Goal: Task Accomplishment & Management: Complete application form

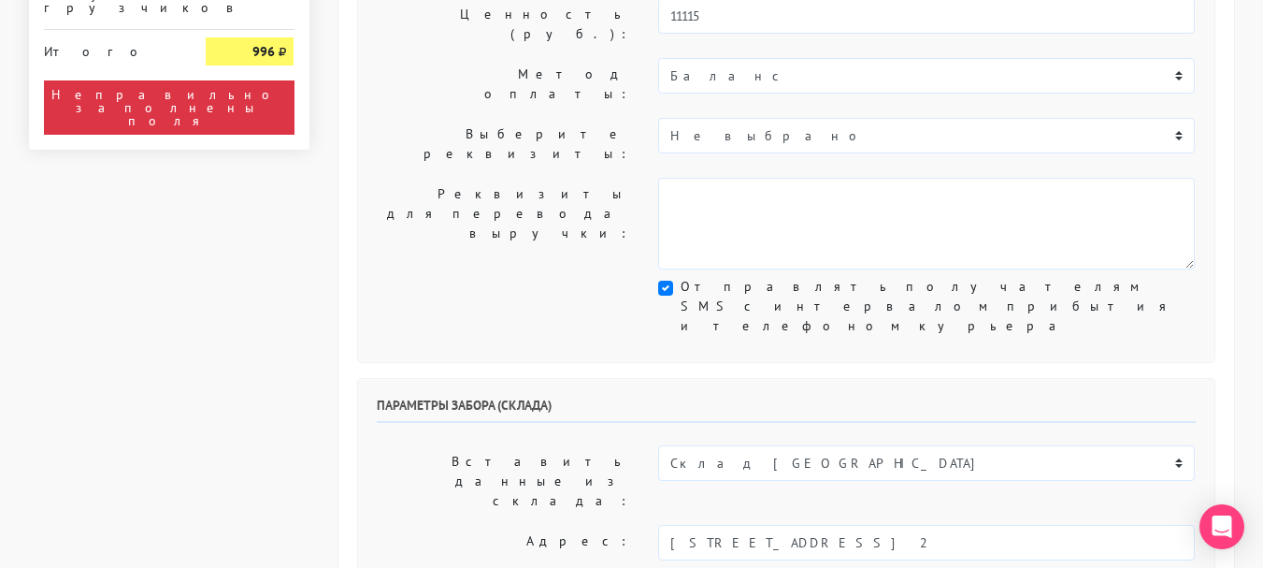
scroll to position [468, 0]
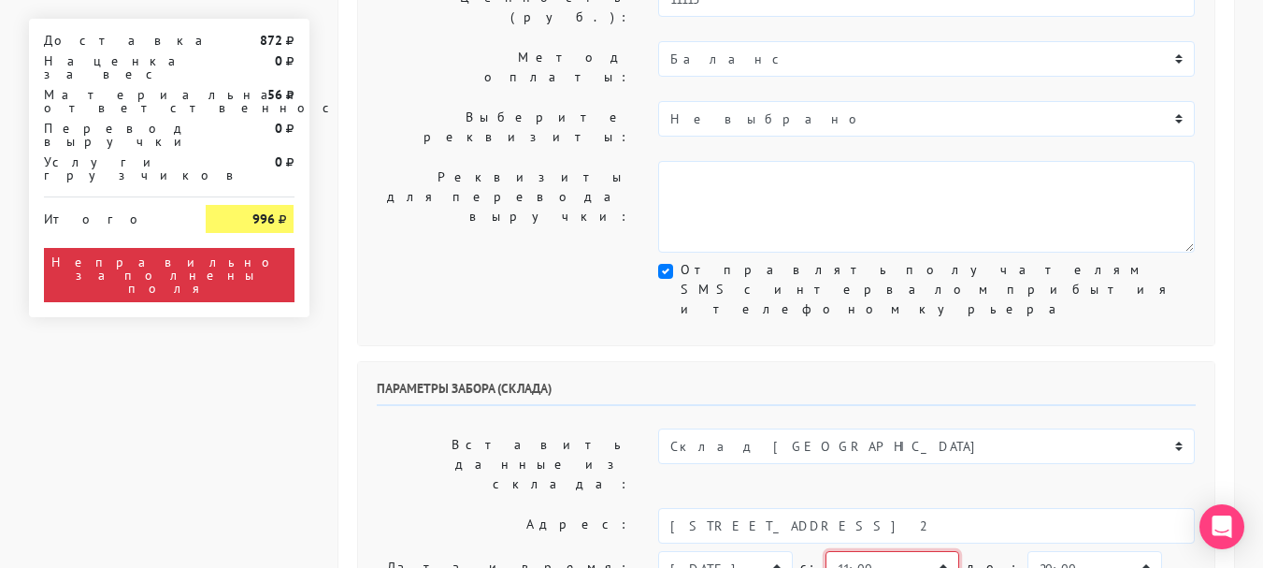
click at [915, 551] on select "00:00 00:30 01:00 01:30 02:00 02:30 03:00 03:30 04:00 04:30 05:00 05:30 06:00 0…" at bounding box center [893, 569] width 134 height 36
select select "13:00"
click at [826, 551] on select "00:00 00:30 01:00 01:30 02:00 02:30 03:00 03:30 04:00 04:30 05:00 05:30 06:00 0…" at bounding box center [893, 569] width 134 height 36
click at [1058, 551] on select "00:00 00:30 01:00 01:30 02:00 02:30 03:00 03:30 04:00 04:30 05:00 05:30 06:00 0…" at bounding box center [1095, 569] width 134 height 36
click at [1028, 551] on select "00:00 00:30 01:00 01:30 02:00 02:30 03:00 03:30 04:00 04:30 05:00 05:30 06:00 0…" at bounding box center [1095, 569] width 134 height 36
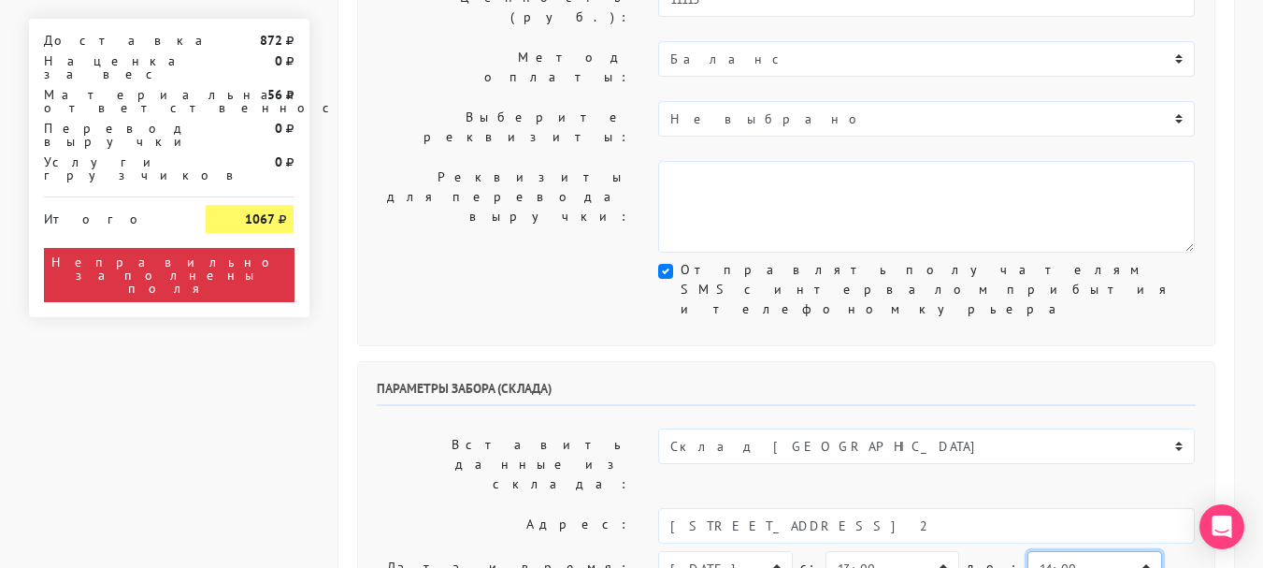
click at [1028, 551] on select "00:00 00:30 01:00 01:30 02:00 02:30 03:00 03:30 04:00 04:30 05:00 05:30 06:00 0…" at bounding box center [1095, 569] width 134 height 36
select select "14:30"
click at [1028, 551] on select "00:00 00:30 01:00 01:30 02:00 02:30 03:00 03:30 04:00 04:30 05:00 05:30 06:00 0…" at bounding box center [1095, 569] width 134 height 36
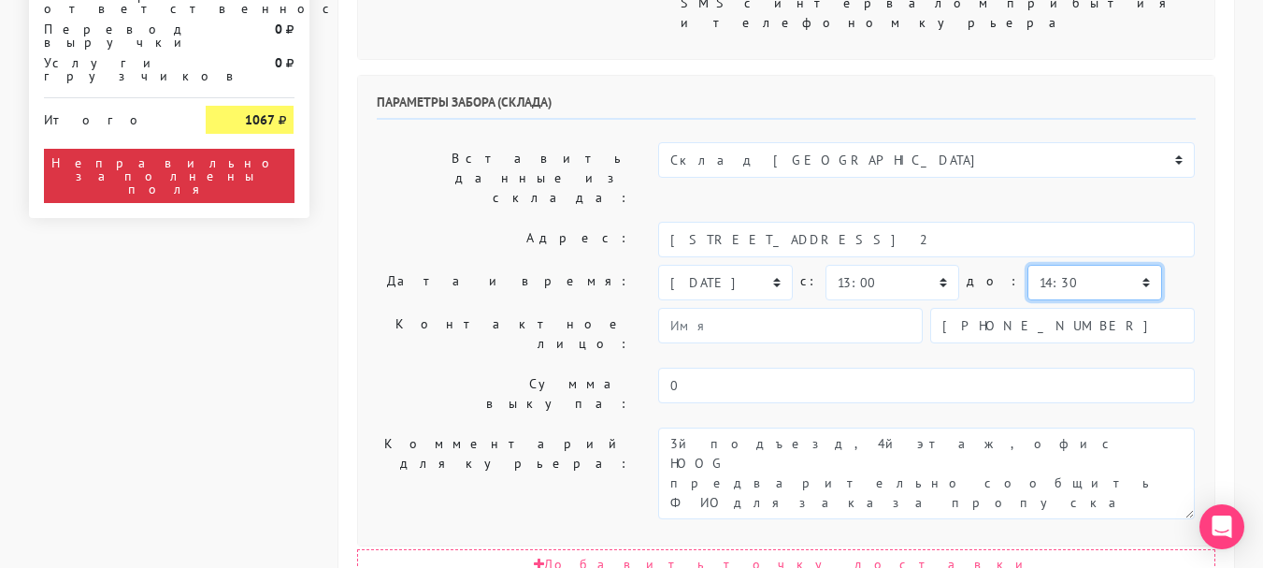
scroll to position [842, 0]
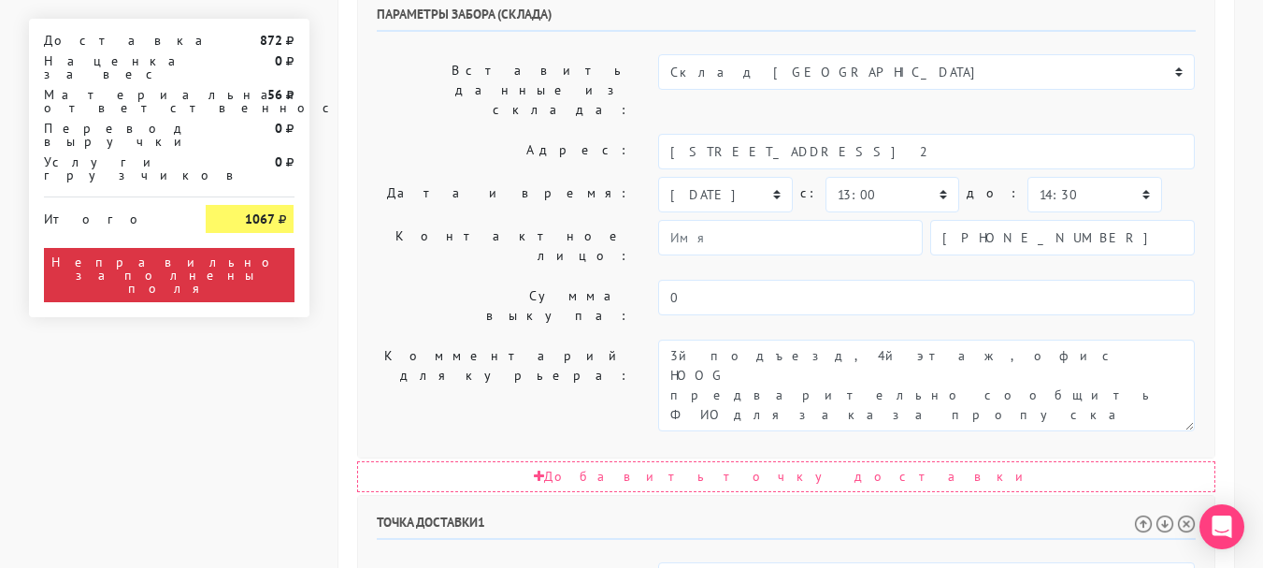
select select "16:30"
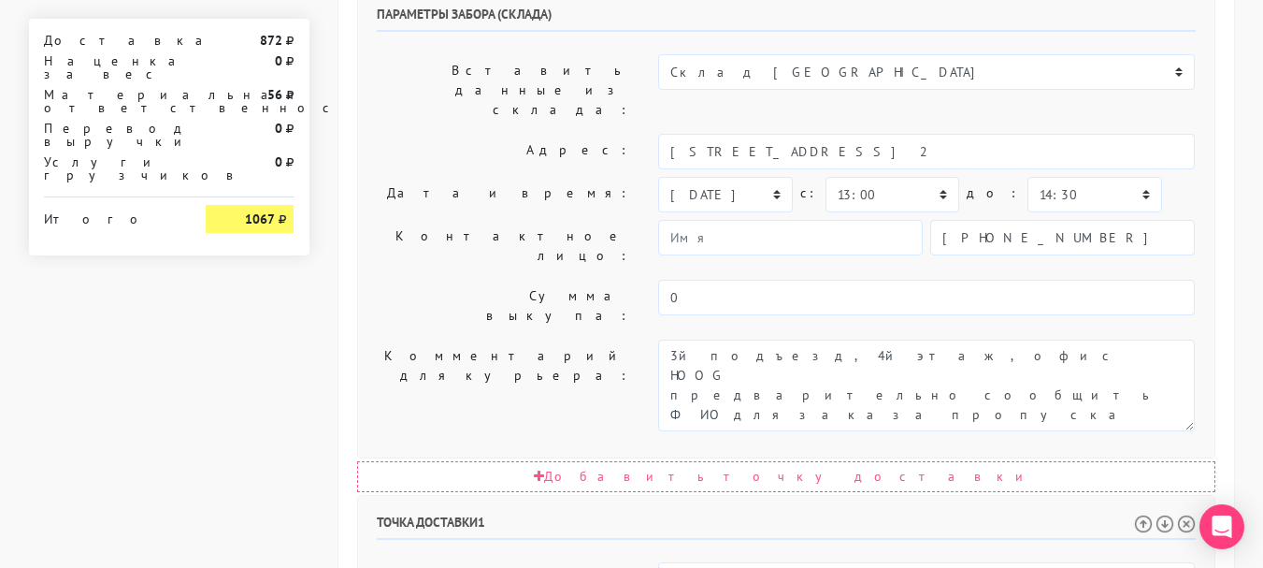
select select "19:30"
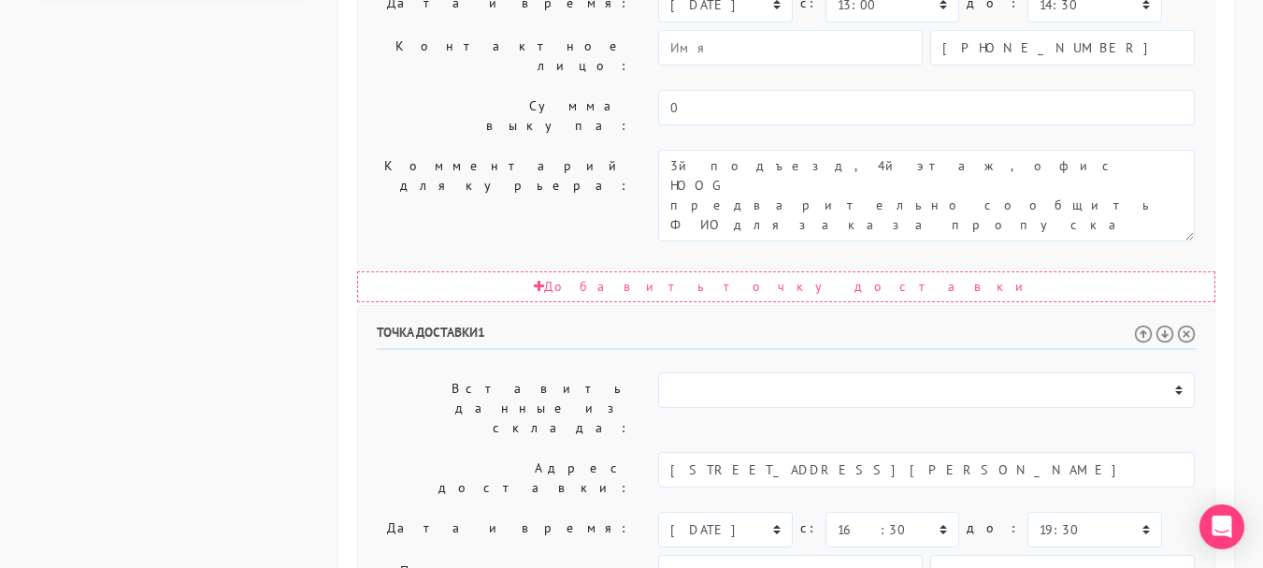
scroll to position [1158, 0]
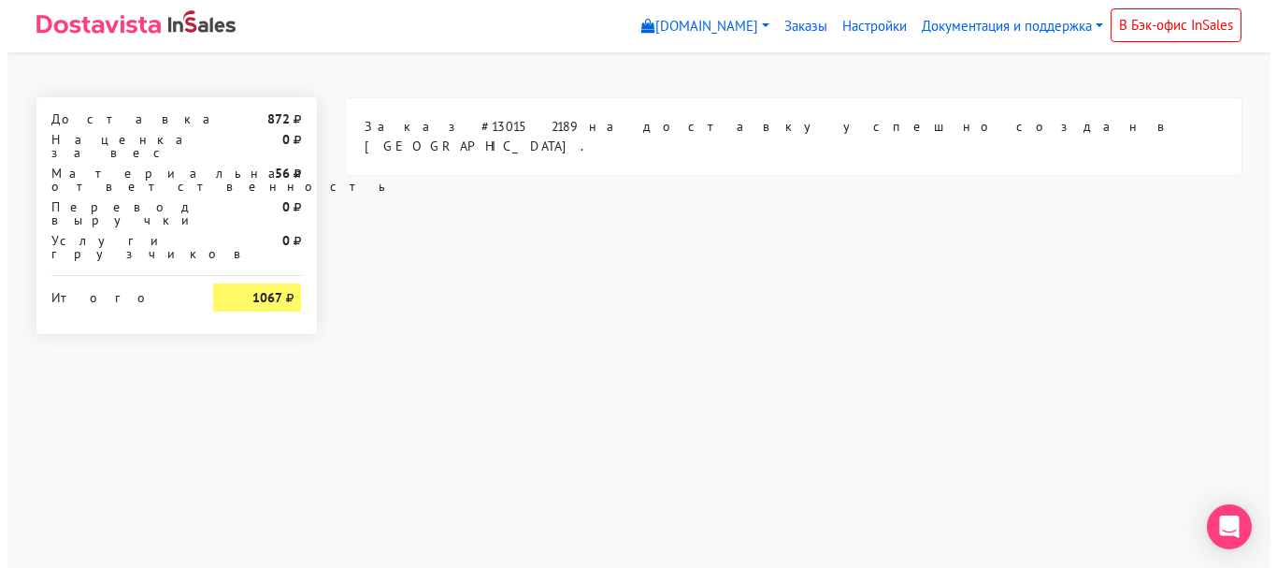
scroll to position [0, 0]
